Goal: Task Accomplishment & Management: Use online tool/utility

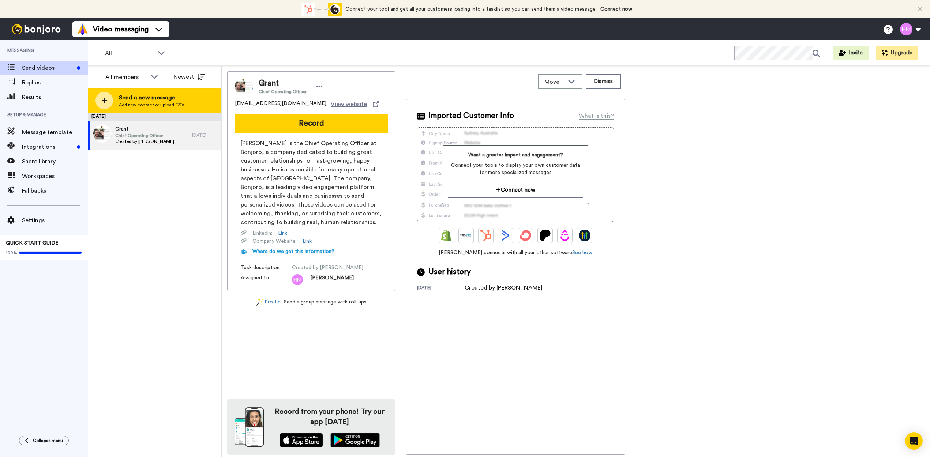
click at [107, 103] on icon at bounding box center [104, 100] width 6 height 7
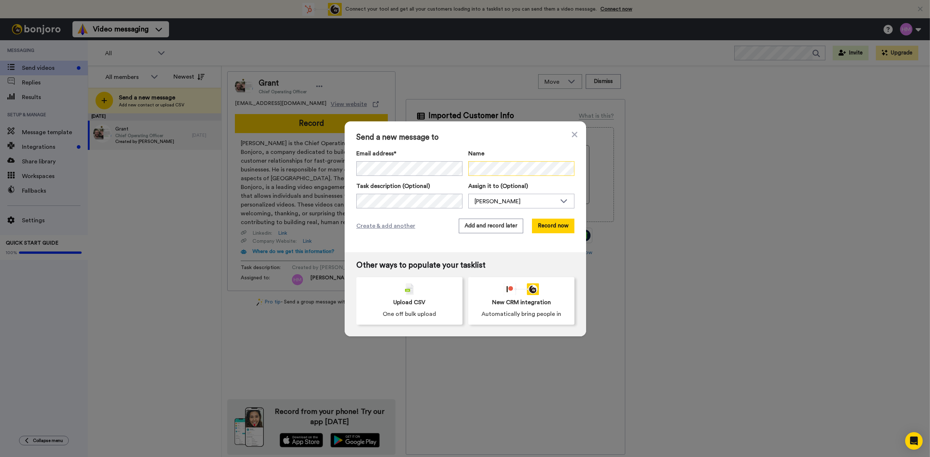
click at [454, 169] on div "Email address* No search result for ‘ tatagada69.sc@gmail.com ’ Name" at bounding box center [465, 162] width 218 height 27
click at [554, 231] on button "Record now" at bounding box center [553, 226] width 42 height 15
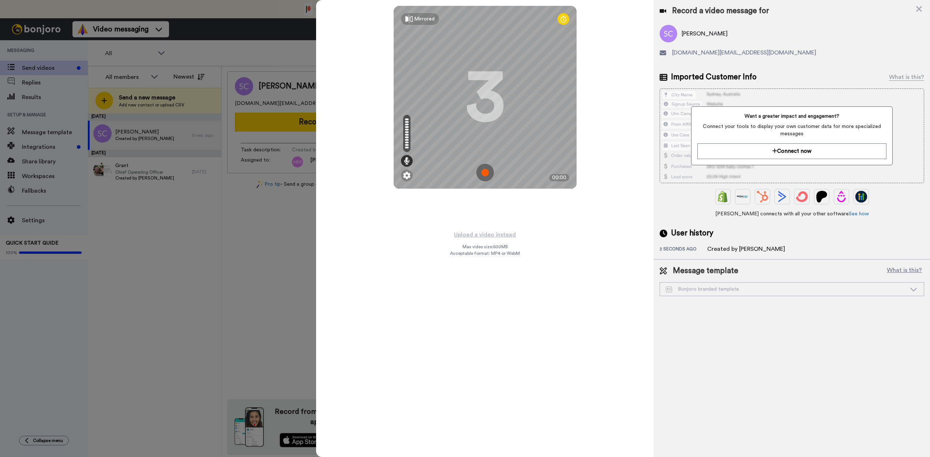
click at [483, 172] on img at bounding box center [485, 173] width 18 height 18
click at [486, 174] on img at bounding box center [485, 173] width 18 height 18
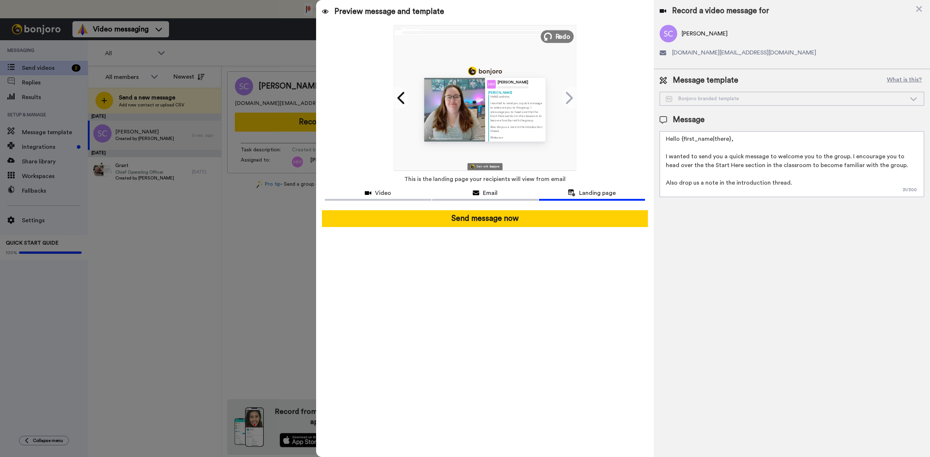
click at [556, 38] on span "Redo" at bounding box center [562, 36] width 15 height 10
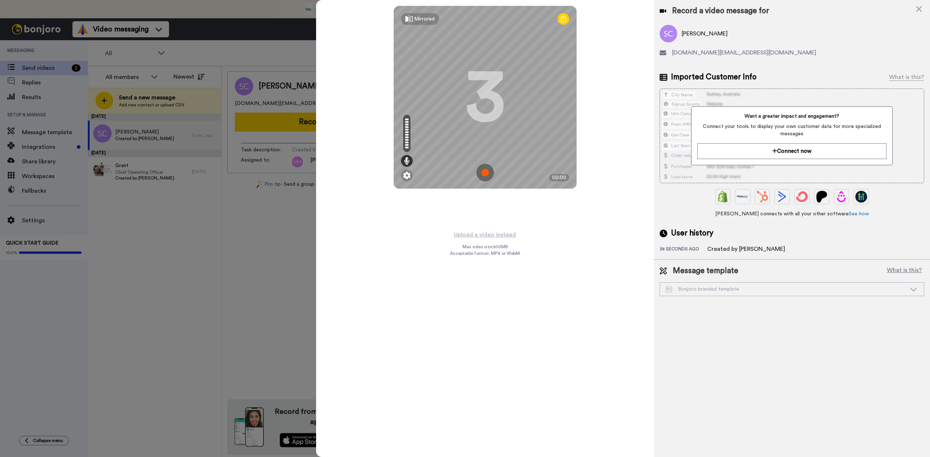
click at [484, 176] on img at bounding box center [485, 173] width 18 height 18
click at [486, 172] on img at bounding box center [485, 173] width 18 height 18
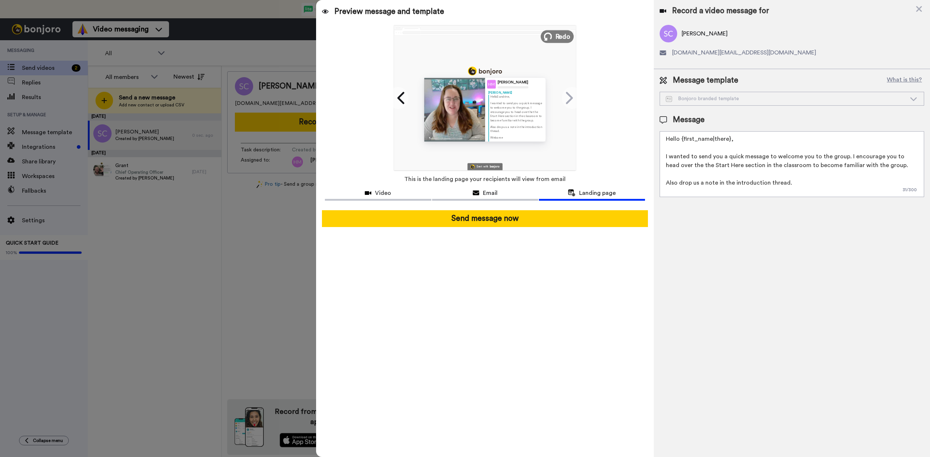
click at [555, 38] on button "Redo" at bounding box center [557, 36] width 33 height 13
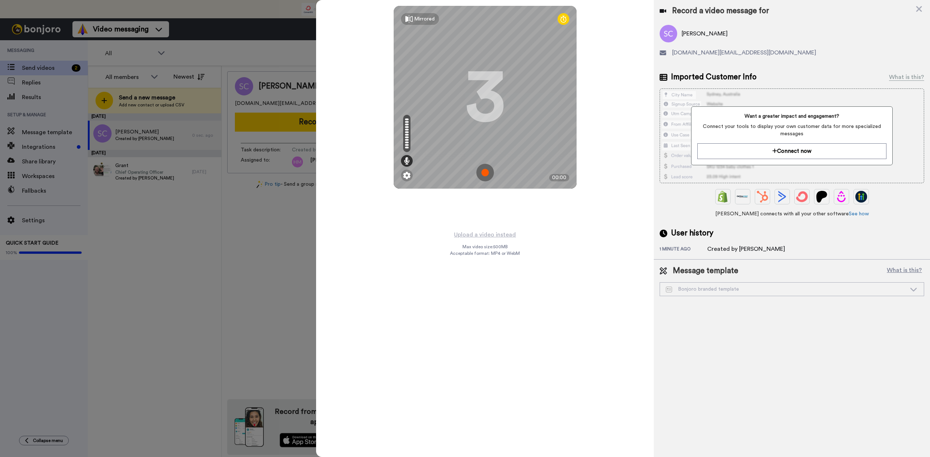
click at [483, 174] on img at bounding box center [485, 173] width 18 height 18
click at [488, 173] on img at bounding box center [485, 173] width 18 height 18
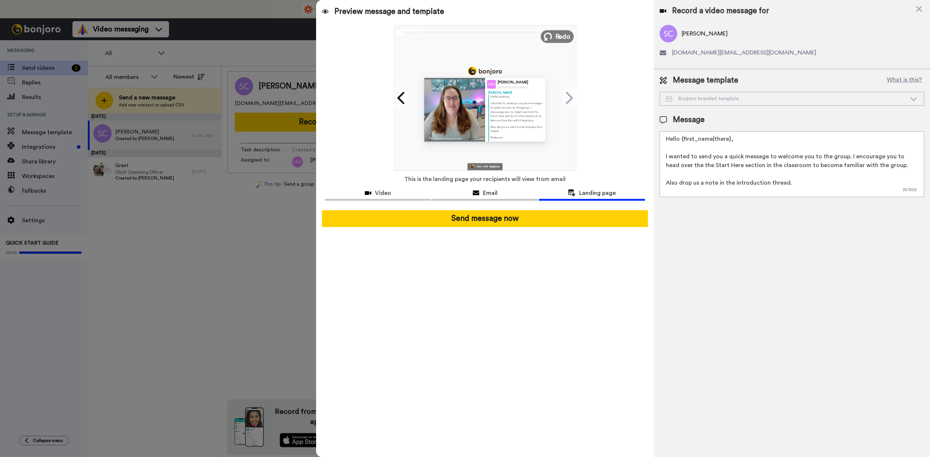
click at [559, 38] on span "Redo" at bounding box center [562, 36] width 15 height 10
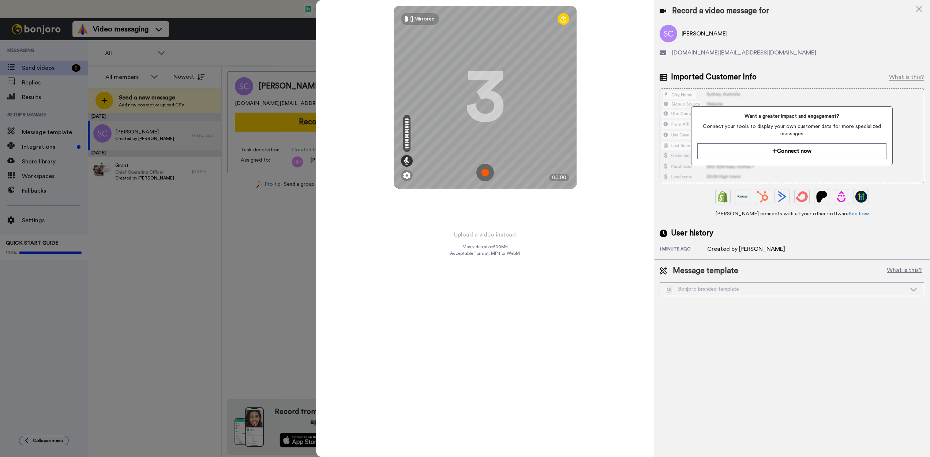
click at [490, 172] on img at bounding box center [485, 173] width 18 height 18
click at [483, 168] on img at bounding box center [485, 173] width 18 height 18
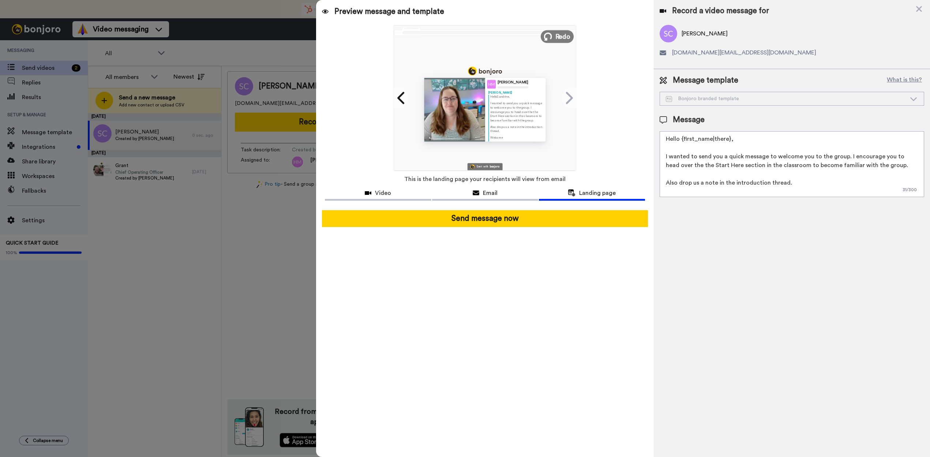
click at [559, 38] on span "Redo" at bounding box center [562, 36] width 15 height 10
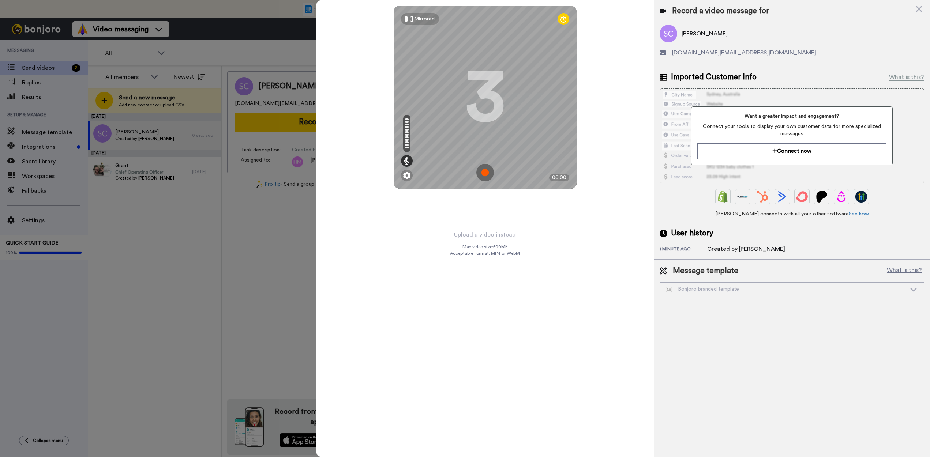
click at [481, 172] on img at bounding box center [485, 173] width 18 height 18
click at [484, 173] on img at bounding box center [485, 173] width 18 height 18
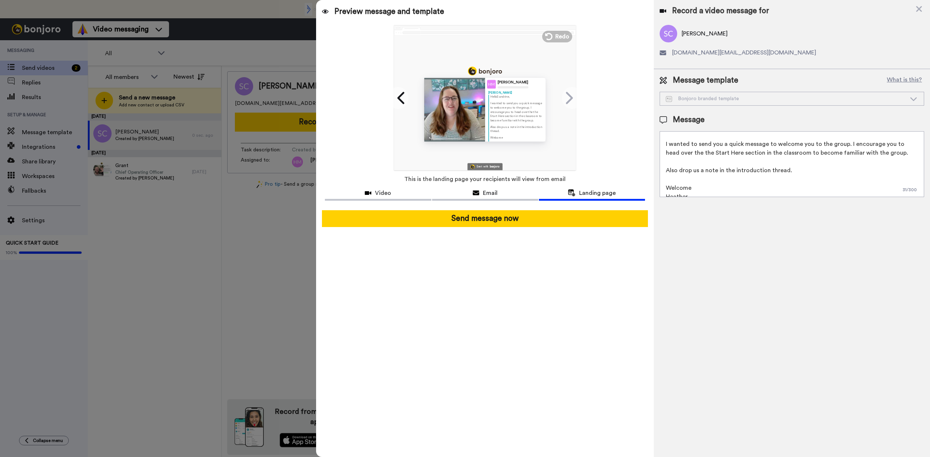
scroll to position [19, 0]
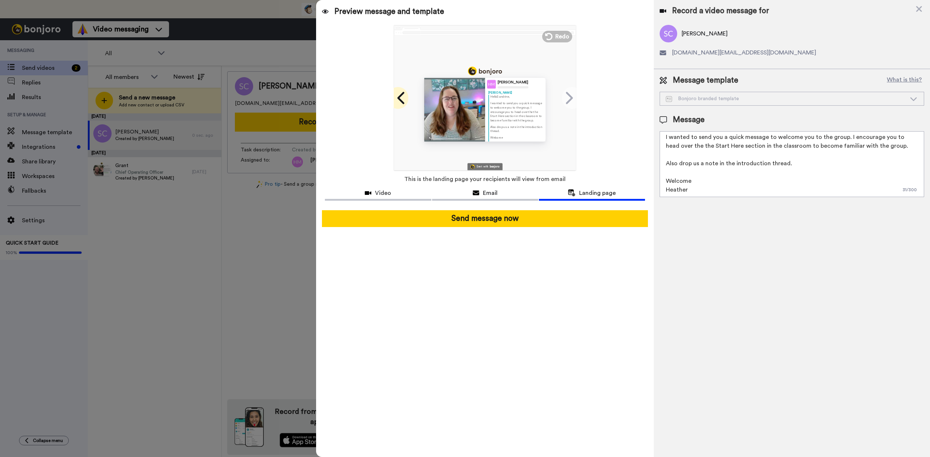
click at [401, 102] on icon at bounding box center [400, 98] width 7 height 12
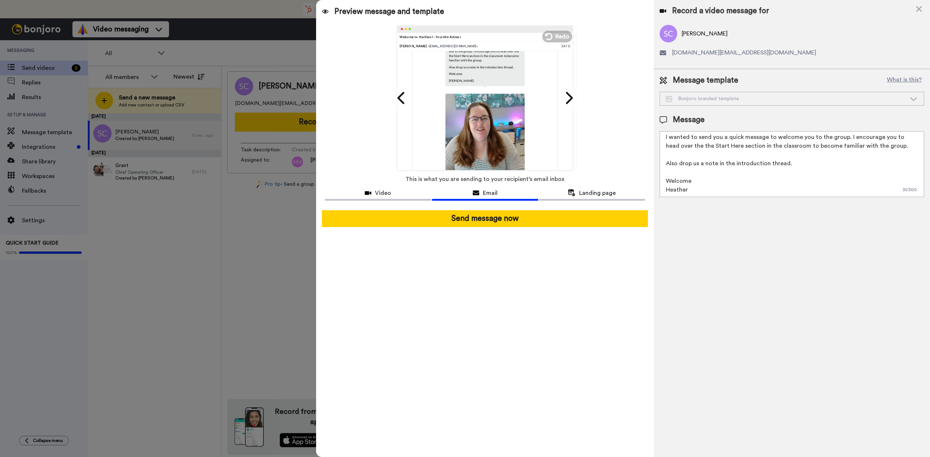
drag, startPoint x: 698, startPoint y: 145, endPoint x: 748, endPoint y: 146, distance: 49.8
click at [748, 146] on textarea "Hello {first_name|there}, I wanted to send you a quick message to welcome you t…" at bounding box center [792, 164] width 264 height 66
drag, startPoint x: 742, startPoint y: 147, endPoint x: 718, endPoint y: 180, distance: 40.4
click at [718, 180] on textarea "Hello {first_name|there}, I wanted to send you a quick message to welcome you t…" at bounding box center [792, 164] width 264 height 66
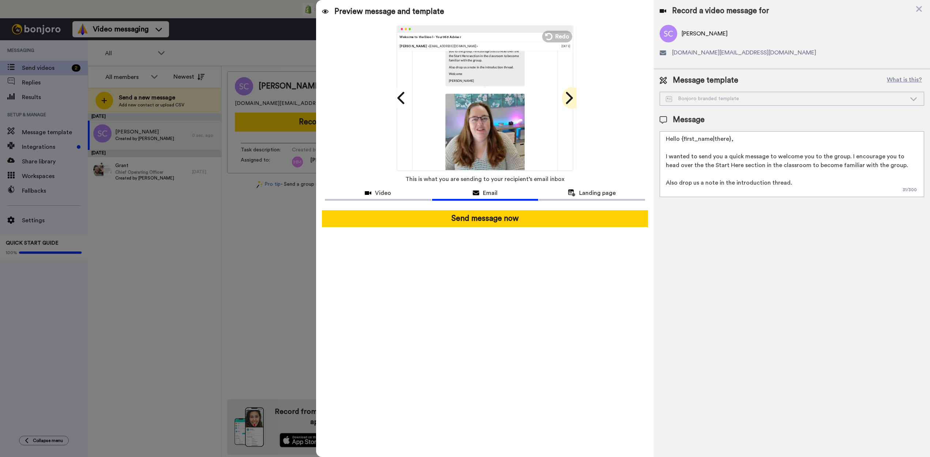
click at [574, 99] on icon at bounding box center [569, 98] width 12 height 14
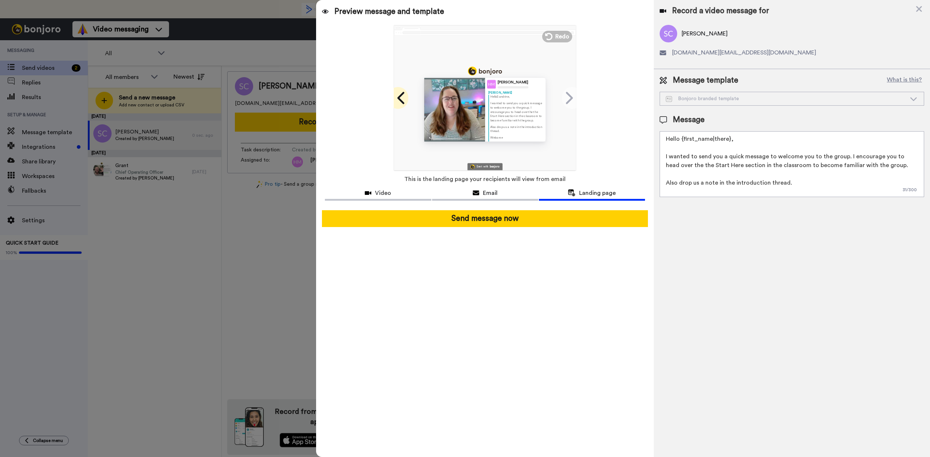
click at [397, 99] on icon at bounding box center [402, 98] width 12 height 14
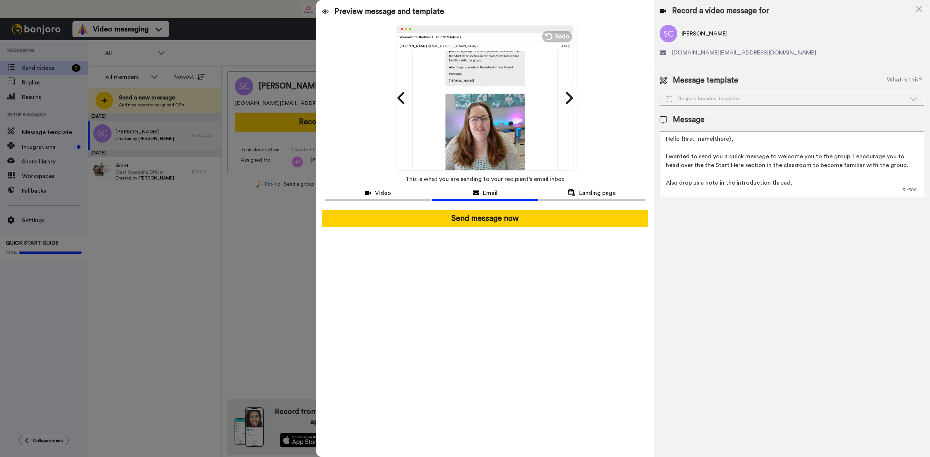
click at [491, 124] on img at bounding box center [484, 133] width 79 height 79
click at [400, 97] on icon at bounding box center [400, 98] width 7 height 12
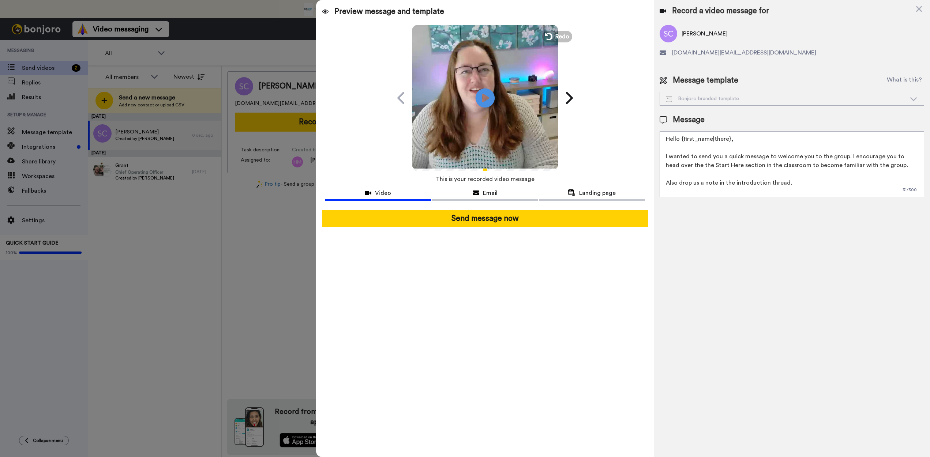
click at [485, 102] on icon at bounding box center [484, 97] width 19 height 19
click at [810, 184] on textarea "Hello {first_name|there}, I wanted to send you a quick message to welcome you t…" at bounding box center [792, 164] width 264 height 66
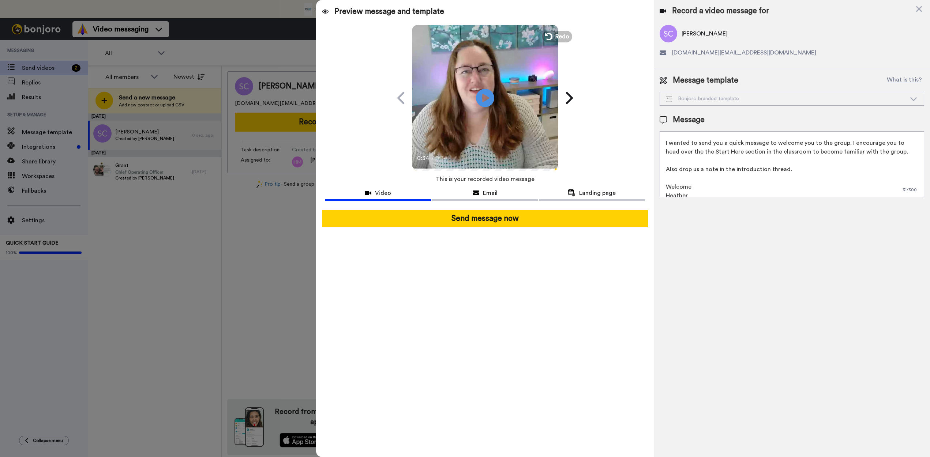
scroll to position [19, 0]
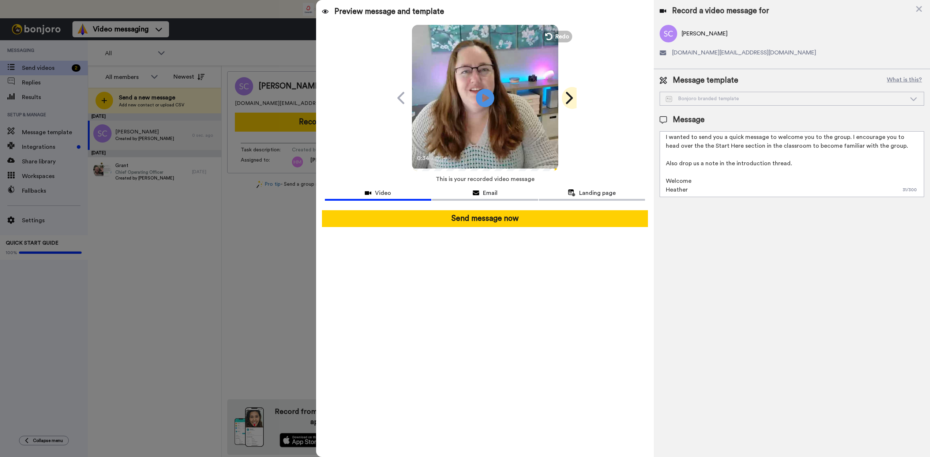
click at [567, 97] on icon at bounding box center [569, 98] width 12 height 14
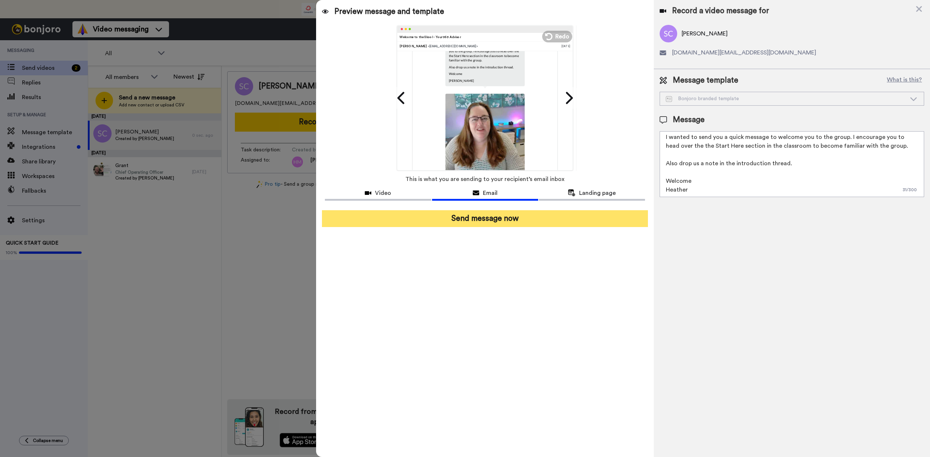
click at [542, 218] on button "Send message now" at bounding box center [485, 218] width 326 height 17
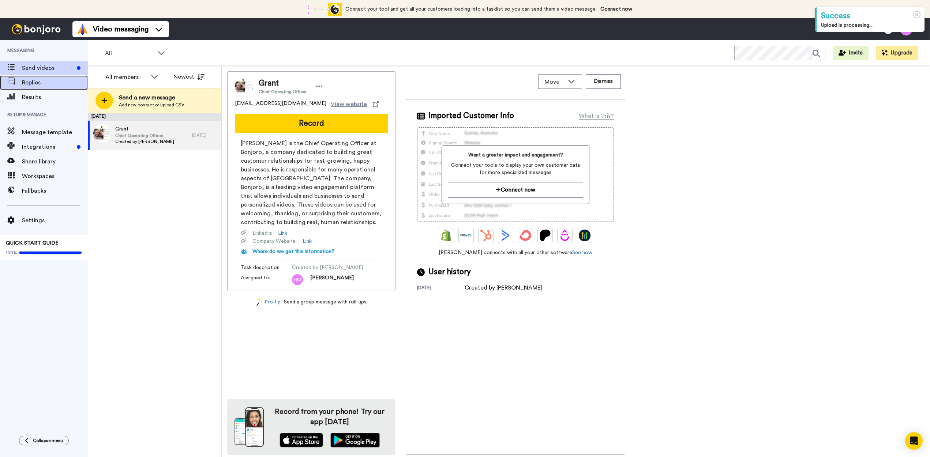
click at [32, 84] on span "Replies" at bounding box center [55, 82] width 66 height 9
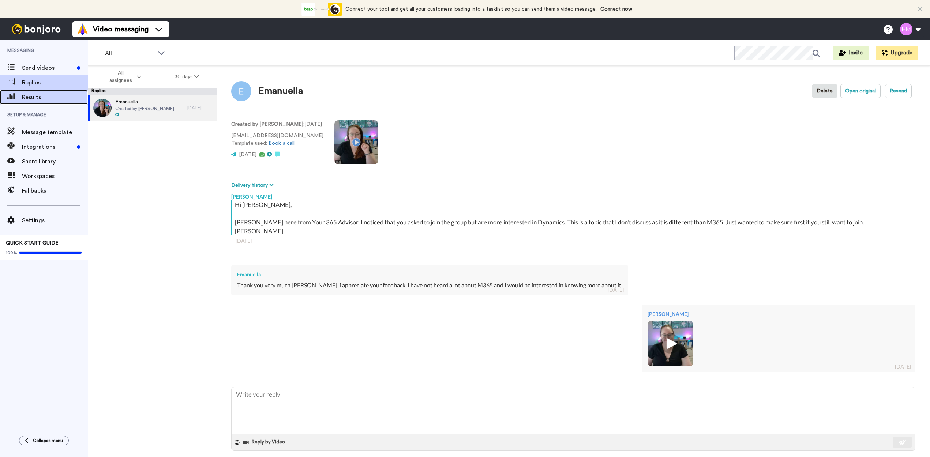
click at [27, 99] on span "Results" at bounding box center [55, 97] width 66 height 9
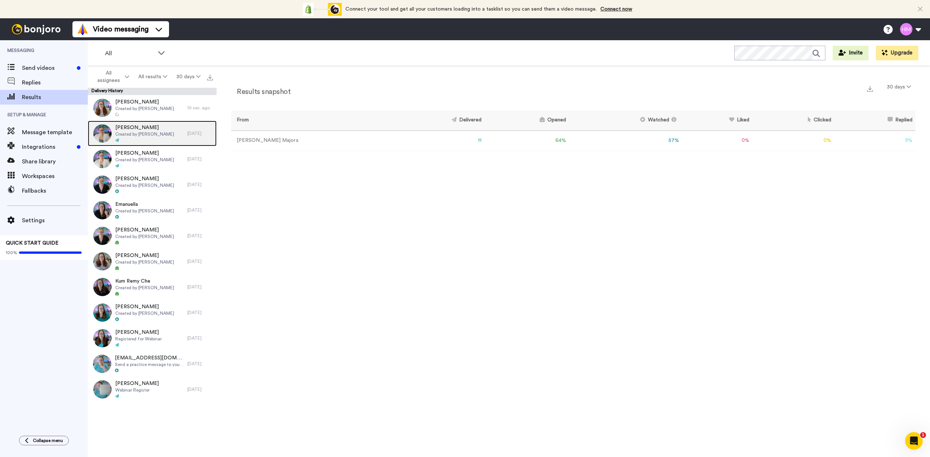
click at [154, 138] on div at bounding box center [144, 140] width 59 height 5
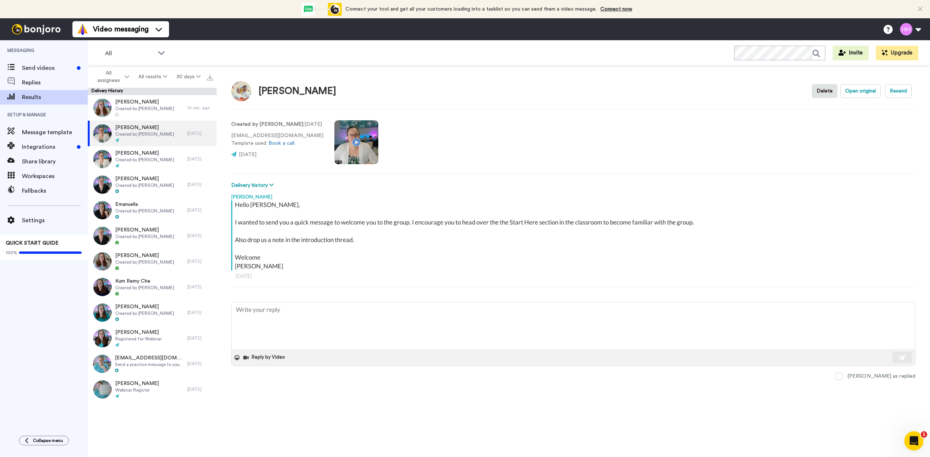
click at [916, 437] on icon "Open Intercom Messenger" at bounding box center [913, 440] width 12 height 12
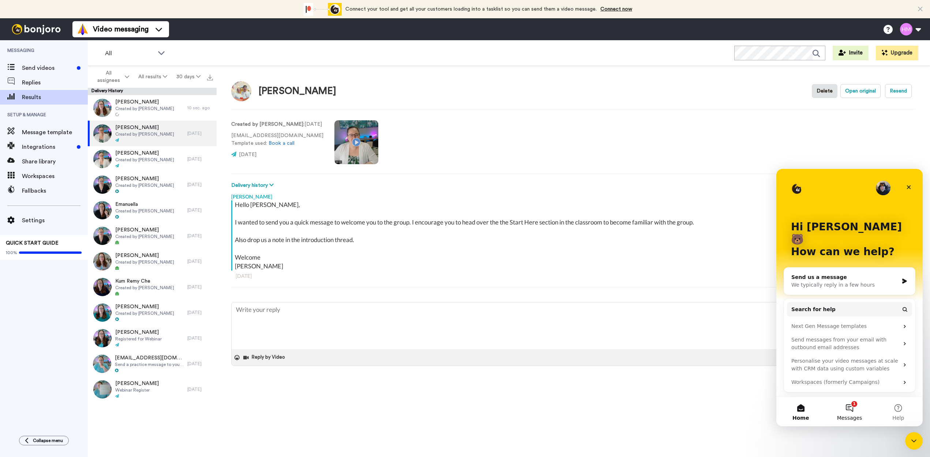
click at [843, 412] on button "1 Messages" at bounding box center [849, 411] width 49 height 29
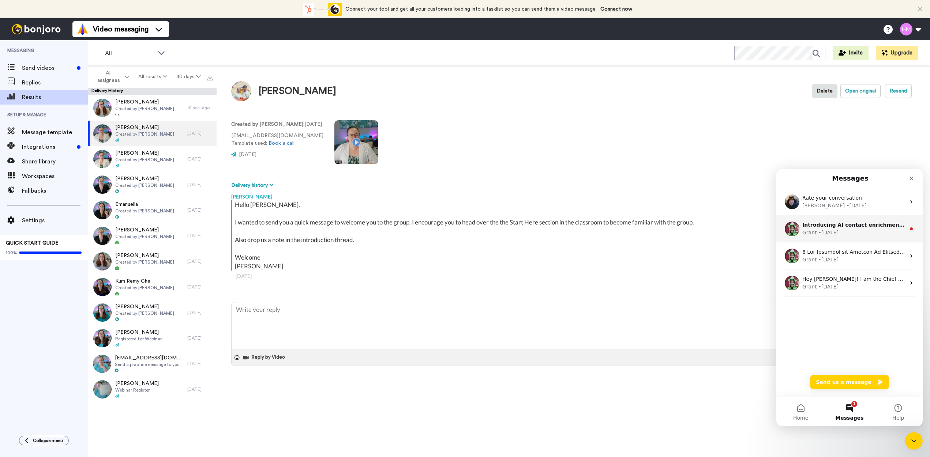
click at [888, 230] on div "Grant • 1w ago" at bounding box center [853, 233] width 103 height 8
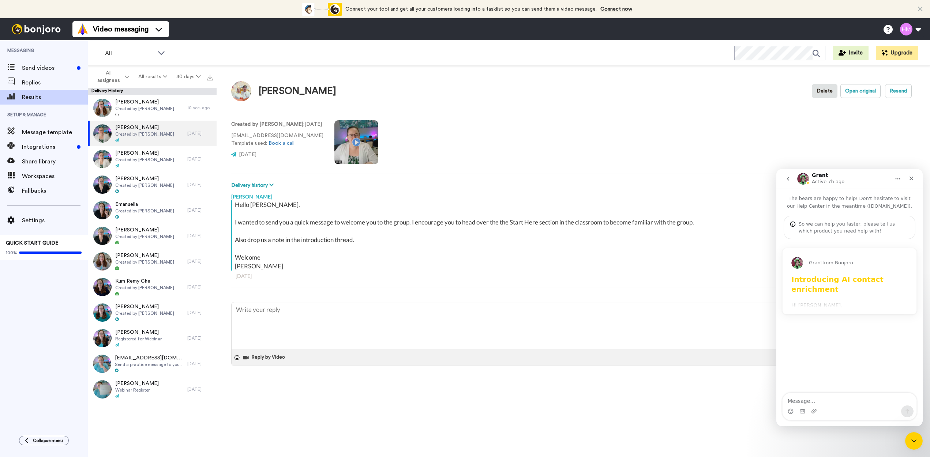
click at [830, 285] on h1 "Introducing AI contact enrichment" at bounding box center [849, 287] width 116 height 24
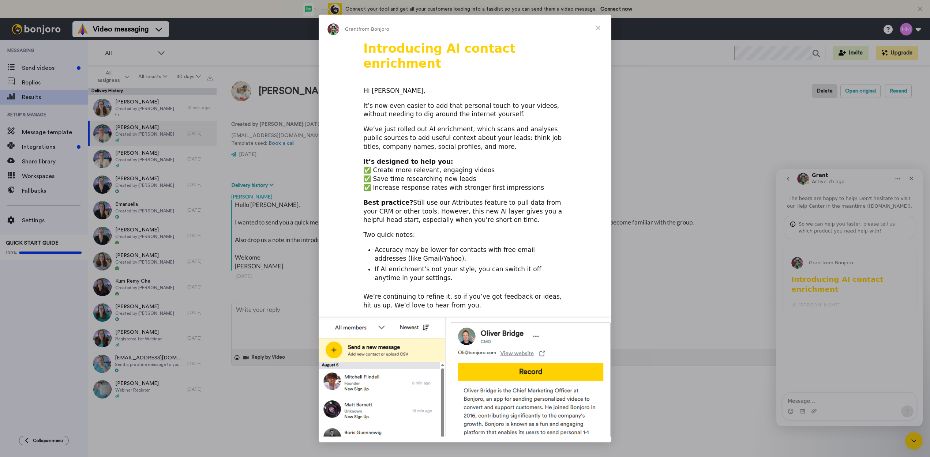
click at [600, 29] on span "Close" at bounding box center [598, 28] width 26 height 26
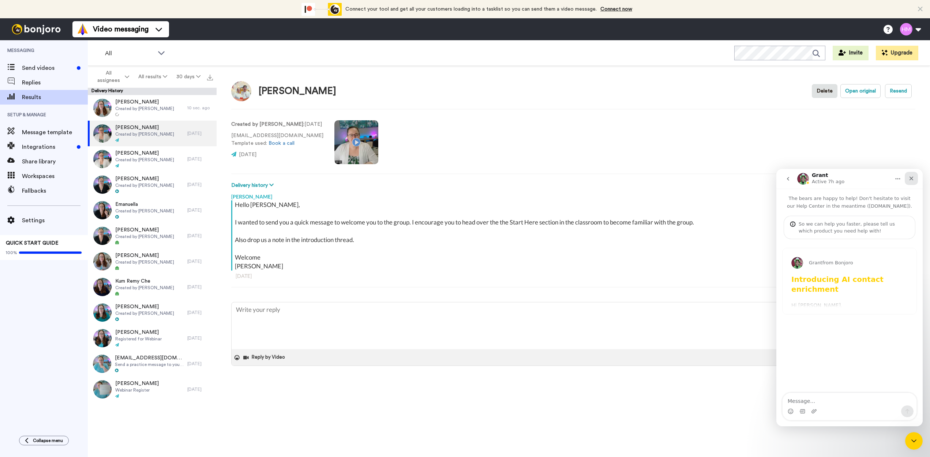
click at [909, 180] on icon "Close" at bounding box center [911, 179] width 6 height 6
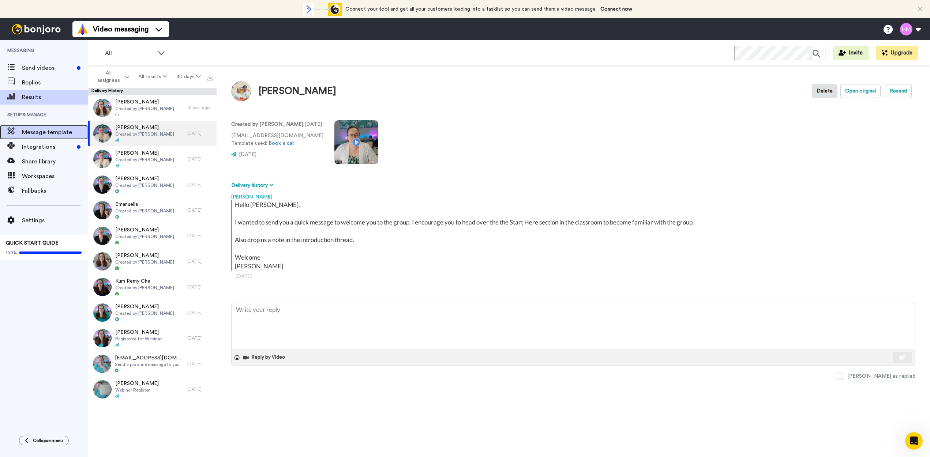
click at [40, 131] on span "Message template" at bounding box center [55, 132] width 66 height 9
type textarea "x"
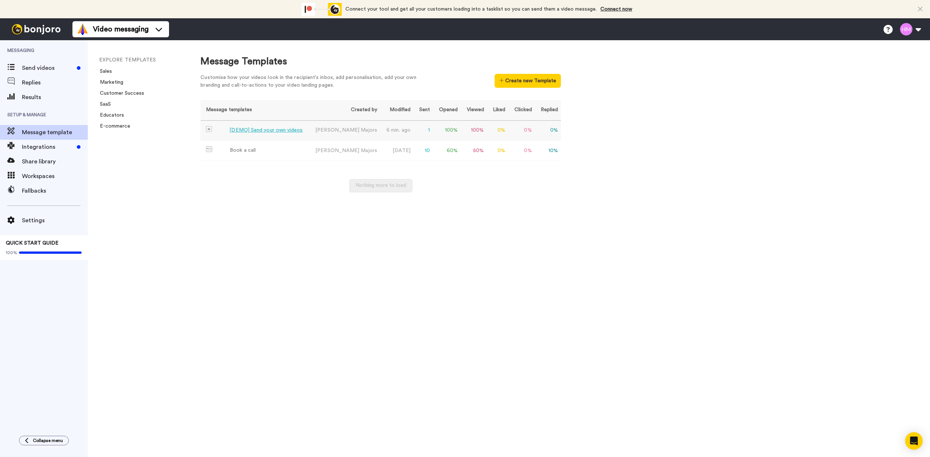
click at [290, 132] on div "[DEMO] Send your own videos" at bounding box center [265, 131] width 73 height 8
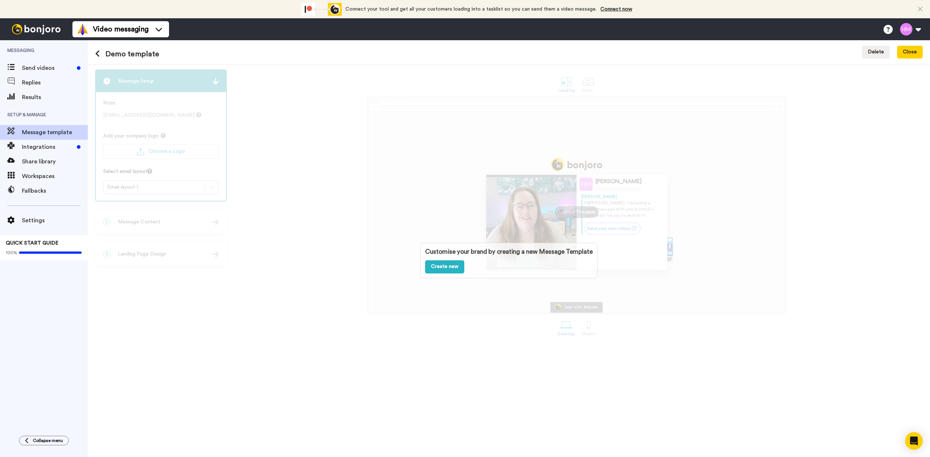
click at [100, 52] on button at bounding box center [100, 54] width 10 height 8
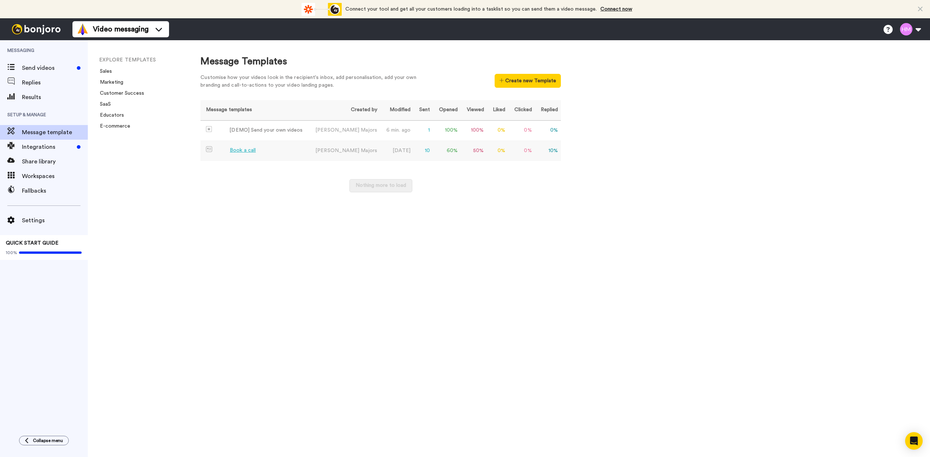
click at [258, 156] on td "Book a call" at bounding box center [254, 151] width 108 height 20
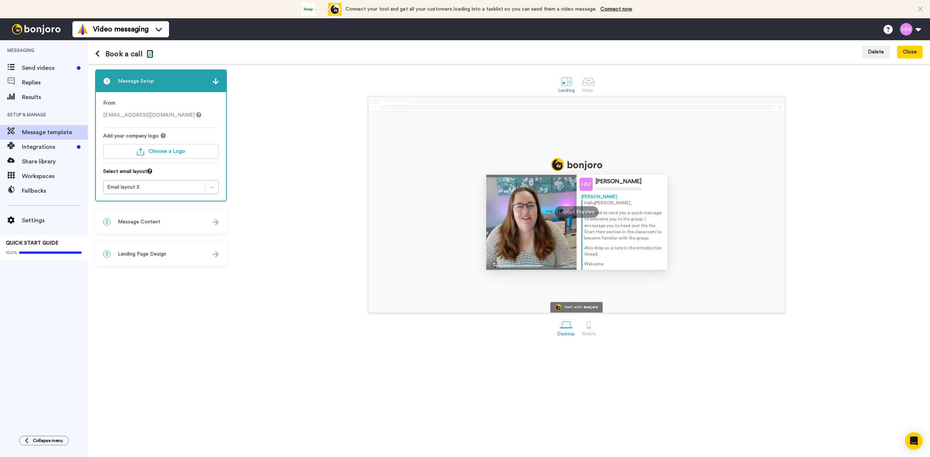
click at [150, 53] on icon "button" at bounding box center [150, 53] width 7 height 6
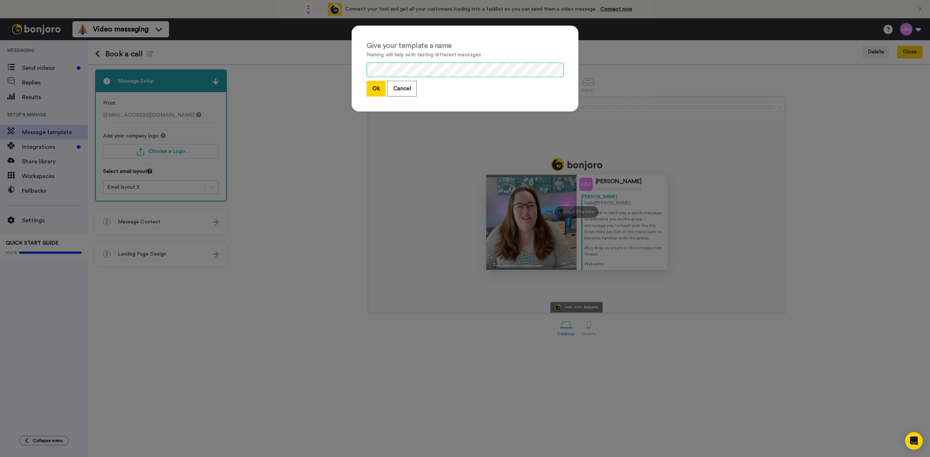
click at [296, 72] on div "Give your template a name Naming will help with testing different messages Ok C…" at bounding box center [465, 228] width 930 height 457
click at [376, 87] on button "Ok" at bounding box center [376, 89] width 19 height 16
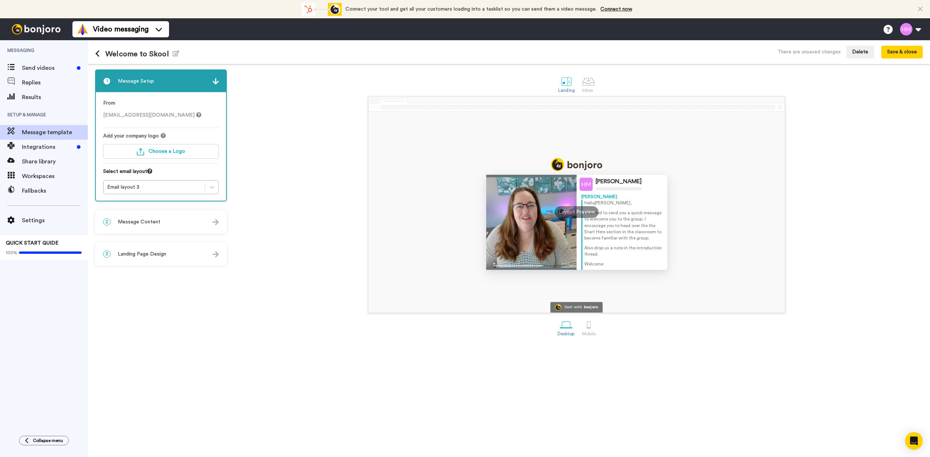
click at [172, 227] on div "2 Message Content" at bounding box center [161, 222] width 130 height 22
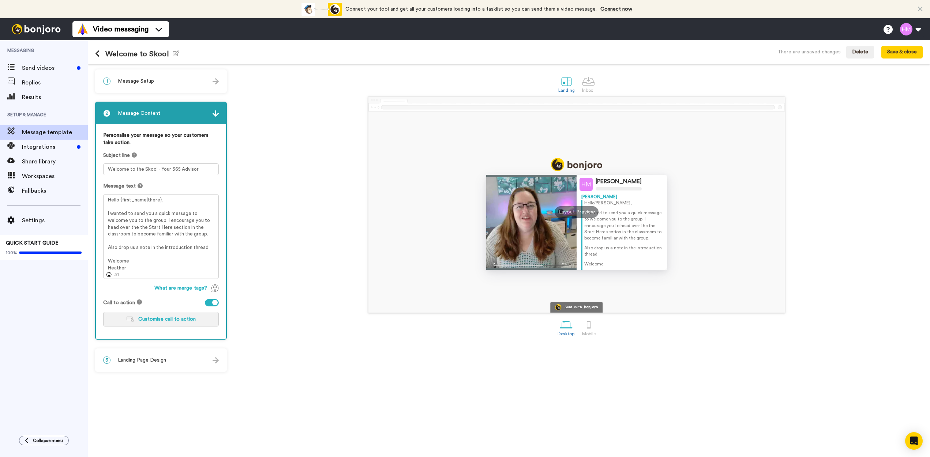
click at [186, 322] on button "Customise call to action" at bounding box center [161, 319] width 116 height 15
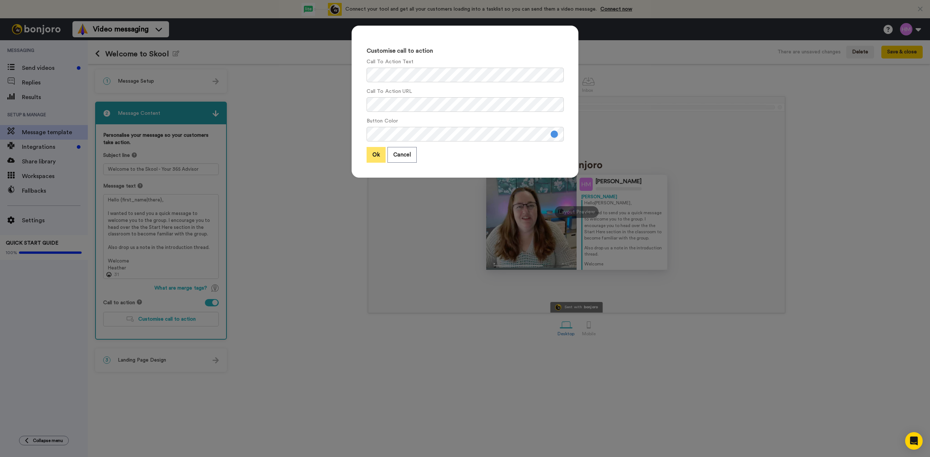
click at [371, 155] on button "Ok" at bounding box center [376, 155] width 19 height 16
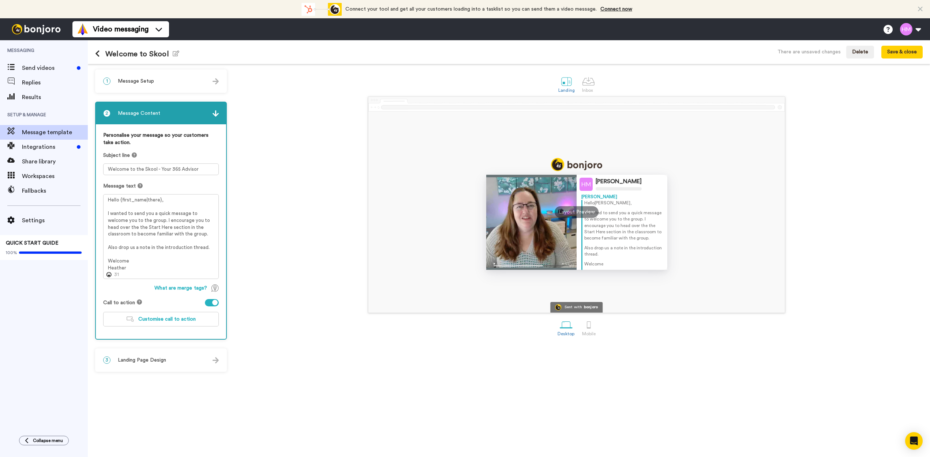
click at [184, 366] on div "3 Landing Page Design" at bounding box center [161, 360] width 130 height 22
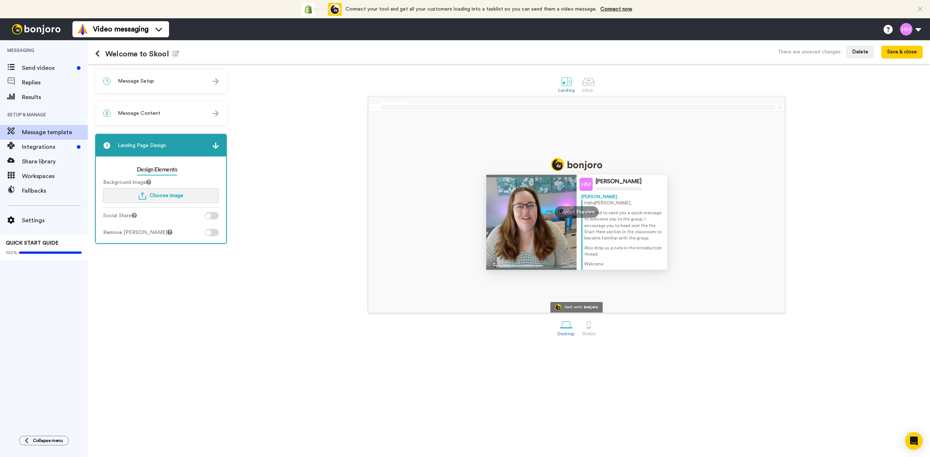
click at [165, 198] on button "Choose image" at bounding box center [161, 195] width 116 height 15
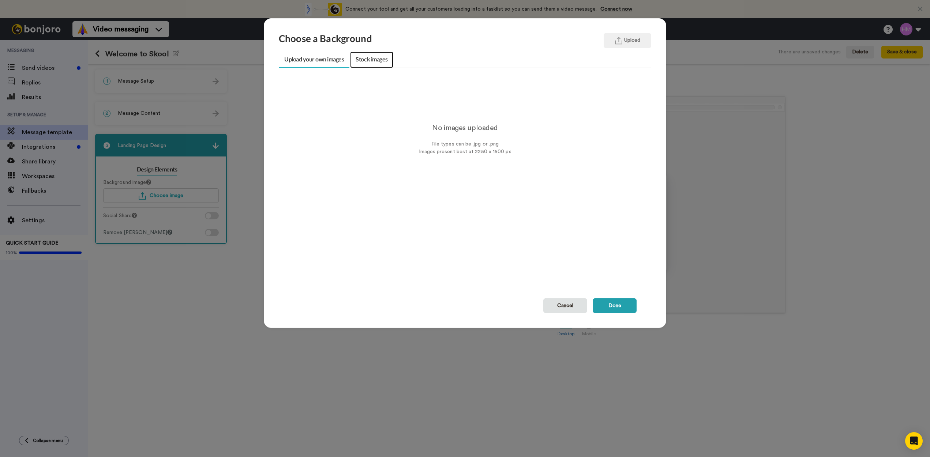
click at [377, 64] on link "Stock images" at bounding box center [371, 60] width 43 height 16
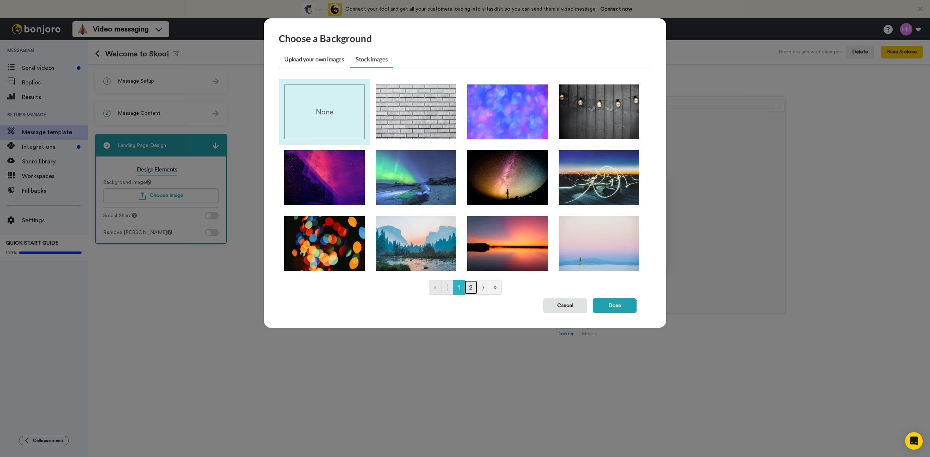
click at [470, 291] on link "2" at bounding box center [470, 287] width 13 height 15
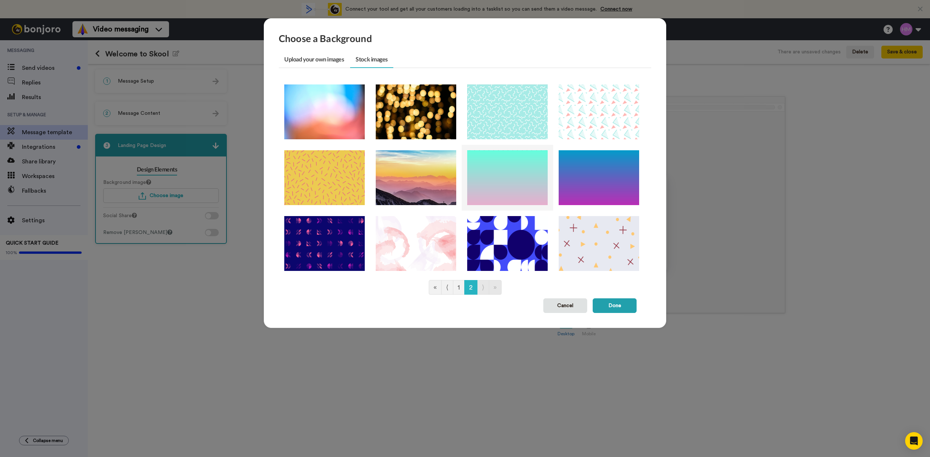
click at [508, 183] on img at bounding box center [507, 177] width 80 height 55
click at [608, 307] on button "Done" at bounding box center [615, 305] width 44 height 15
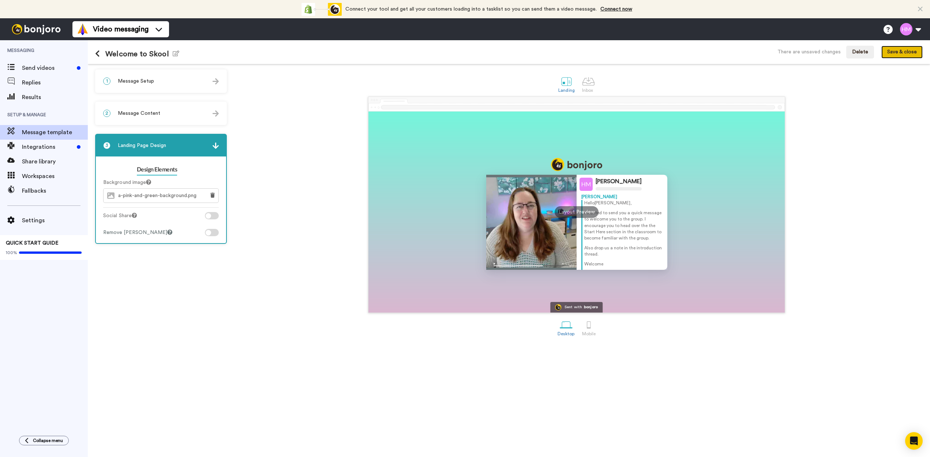
click at [899, 53] on button "Save & close" at bounding box center [901, 52] width 41 height 13
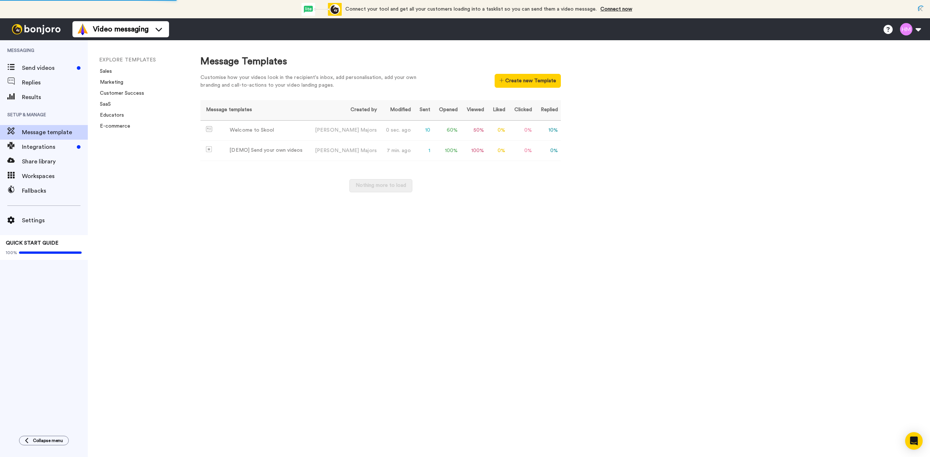
click at [38, 30] on img at bounding box center [36, 29] width 55 height 10
